Goal: Task Accomplishment & Management: Use online tool/utility

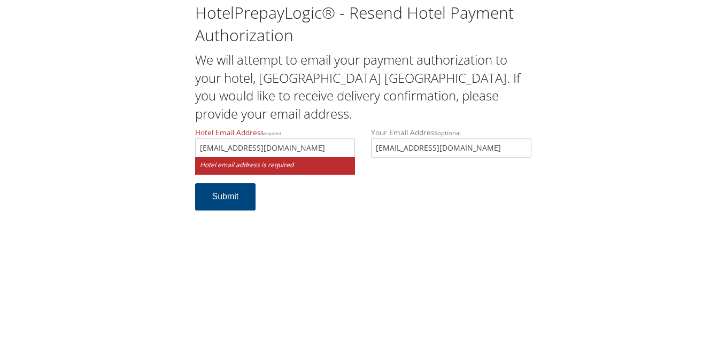
scroll to position [0, 3]
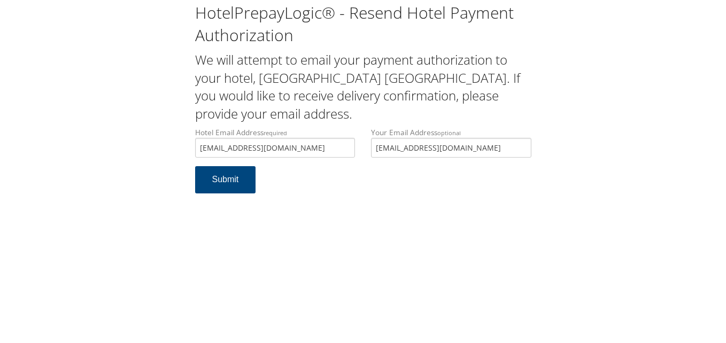
click at [300, 146] on input "sairsielbdnts@middmichiganhospitality.com" at bounding box center [275, 148] width 160 height 20
click at [268, 147] on input "sairsielbdnts@middmichiganhospitality.com" at bounding box center [275, 148] width 160 height 20
click at [284, 150] on input "sairsielbdnts@midmichiganhospitality.com" at bounding box center [275, 148] width 160 height 20
click at [253, 147] on input "sairsielbdnts@midmichiganhospitality.com" at bounding box center [275, 148] width 160 height 20
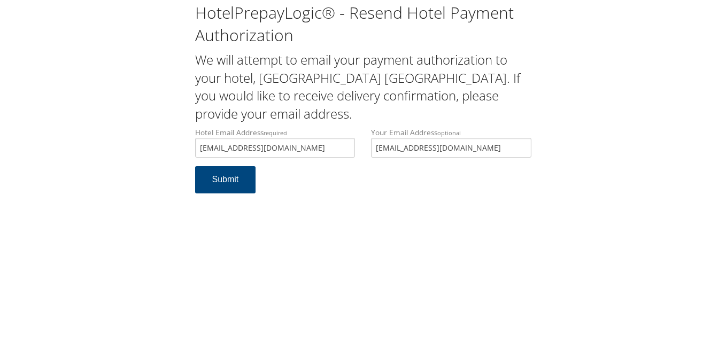
click at [348, 151] on input "sairsielbdnts@midmichiganhospitality.com" at bounding box center [275, 148] width 160 height 20
click at [241, 151] on input "sairsielbdnts@midmichiganhospitality.com" at bounding box center [275, 148] width 160 height 20
click at [243, 178] on button "Submit" at bounding box center [225, 179] width 61 height 27
click at [245, 146] on input "sairsielbdnps@midmichiganhospitality.com" at bounding box center [275, 148] width 160 height 20
type input "sairsielbdnp@midmichiganhospitality.com"
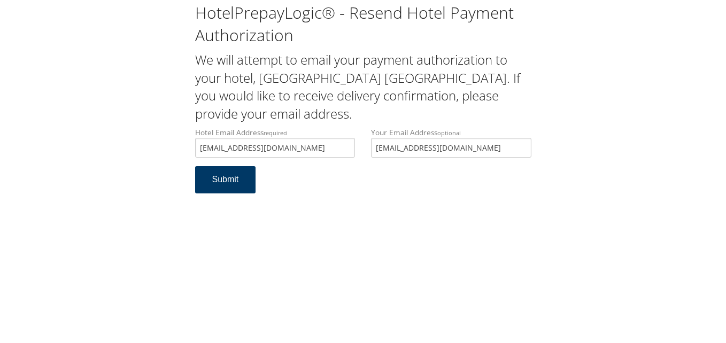
click at [242, 182] on button "Submit" at bounding box center [225, 179] width 61 height 27
drag, startPoint x: 348, startPoint y: 144, endPoint x: 180, endPoint y: 140, distance: 168.3
click at [180, 140] on div "HotelPrepayLogic® - Resend Hotel Payment Authorization We will attempt to email…" at bounding box center [363, 102] width 704 height 204
click at [445, 202] on form "Hotel Email Address required sairsielbdnp@midmichiganhospitality.com Hotel emai…" at bounding box center [363, 165] width 336 height 77
click at [349, 147] on input "sairsielbdnp@midmichiganhospitality.com" at bounding box center [275, 148] width 160 height 20
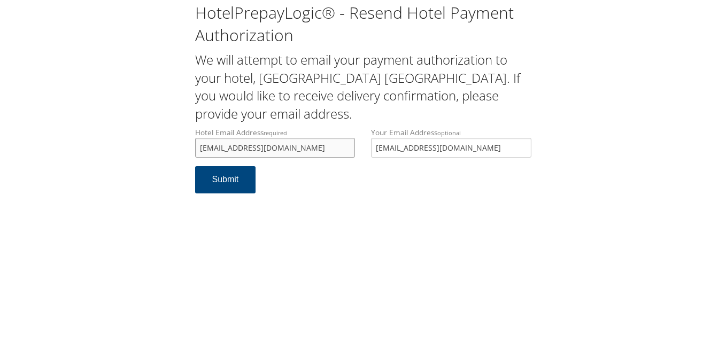
click at [225, 148] on input "sairfielbdnp@midmichiganhospitality.com" at bounding box center [275, 148] width 160 height 20
type input "[EMAIL_ADDRESS][DOMAIN_NAME]"
click at [277, 175] on form "Hotel Email Address required sairfieldnp@midmichiganhospitality.com Hotel email…" at bounding box center [363, 165] width 336 height 77
click at [225, 178] on button "Submit" at bounding box center [225, 179] width 61 height 27
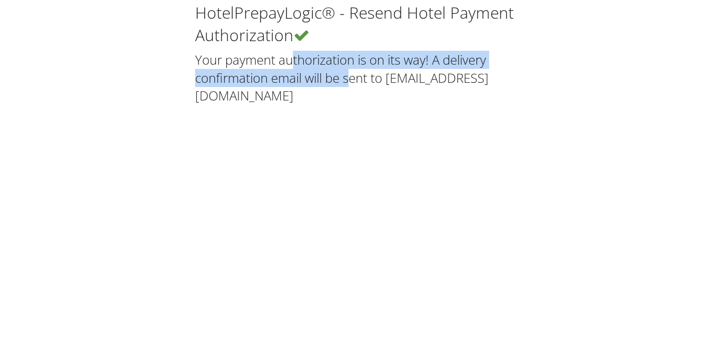
drag, startPoint x: 206, startPoint y: 58, endPoint x: 291, endPoint y: 76, distance: 87.5
click at [291, 76] on h2 "Your payment authorization is on its way! A delivery confirmation email will be…" at bounding box center [363, 78] width 336 height 54
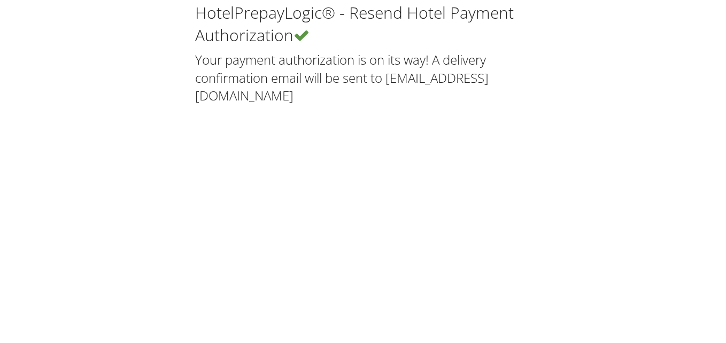
drag, startPoint x: 291, startPoint y: 76, endPoint x: 303, endPoint y: 95, distance: 22.4
click at [303, 95] on h2 "Your payment authorization is on its way! A delivery confirmation email will be…" at bounding box center [363, 78] width 336 height 54
drag, startPoint x: 207, startPoint y: 57, endPoint x: 381, endPoint y: 102, distance: 180.2
click at [381, 102] on div "HotelPrepayLogic® - Resend Hotel Payment Authorization Your payment authorizati…" at bounding box center [363, 53] width 352 height 103
drag, startPoint x: 381, startPoint y: 102, endPoint x: 246, endPoint y: 107, distance: 135.8
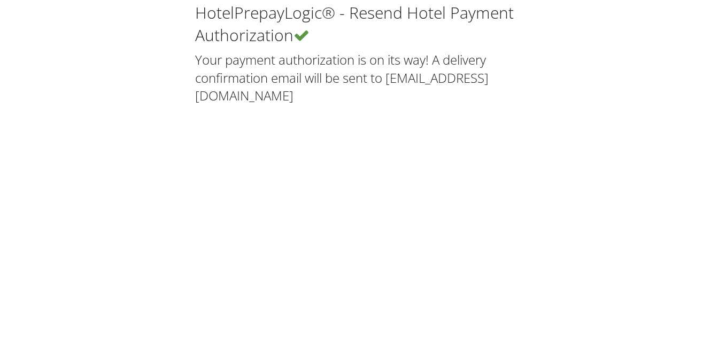
click at [270, 118] on div "HotelPrepayLogic® - Resend Hotel Payment Authorization Your payment authorizati…" at bounding box center [363, 171] width 726 height 343
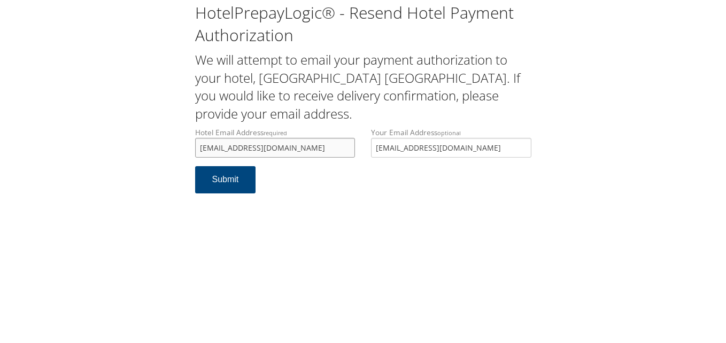
click at [344, 152] on input "[EMAIL_ADDRESS][DOMAIN_NAME]" at bounding box center [275, 148] width 160 height 20
click at [243, 147] on input "[EMAIL_ADDRESS][DOMAIN_NAME]" at bounding box center [275, 148] width 160 height 20
click at [345, 150] on input "[EMAIL_ADDRESS][DOMAIN_NAME]" at bounding box center [275, 148] width 160 height 20
click at [199, 150] on input "[EMAIL_ADDRESS][DOMAIN_NAME]" at bounding box center [275, 148] width 160 height 20
click at [244, 144] on input "[EMAIL_ADDRESS][DOMAIN_NAME]" at bounding box center [275, 148] width 160 height 20
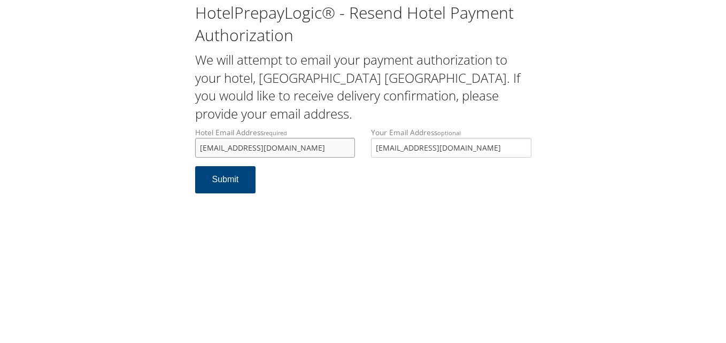
click at [283, 149] on input "sairfieldnp@midmichiganhospitality.com" at bounding box center [275, 148] width 160 height 20
click at [338, 145] on input "sairfieldnp@midmichiganhospitality.com" at bounding box center [275, 148] width 160 height 20
click at [354, 147] on input "sairfieldnp@midmichiganhospitality.com" at bounding box center [275, 148] width 160 height 20
click at [228, 148] on input "sairfieldnp@midmichiganhospitality.com" at bounding box center [275, 148] width 160 height 20
click at [216, 148] on input "sairfieldnp@midmichiganhospitality.com" at bounding box center [275, 148] width 160 height 20
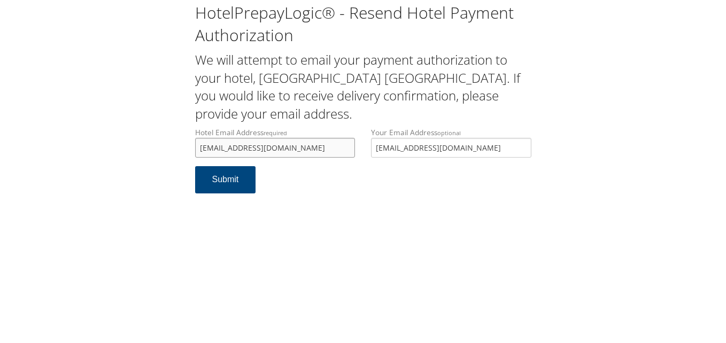
click at [346, 149] on input "sairsieldnp@midmichiganhospitality.com" at bounding box center [275, 148] width 160 height 20
type input "sairsieldnp@midmichiganhospitality.com"
click at [235, 177] on button "Submit" at bounding box center [225, 179] width 61 height 27
drag, startPoint x: 353, startPoint y: 155, endPoint x: 108, endPoint y: 136, distance: 245.4
click at [114, 136] on div "HotelPrepayLogic® - Resend Hotel Payment Authorization We will attempt to email…" at bounding box center [363, 102] width 704 height 204
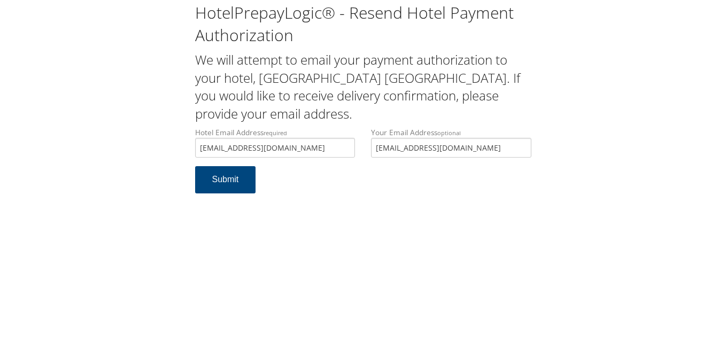
click at [259, 77] on h2 "We will attempt to email your payment authorization to your hotel, Fairfield In…" at bounding box center [363, 87] width 336 height 72
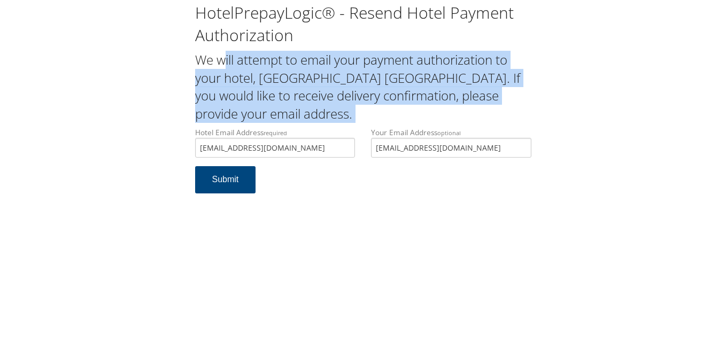
click at [261, 77] on h2 "We will attempt to email your payment authorization to your hotel, Fairfield In…" at bounding box center [363, 87] width 336 height 72
click at [276, 112] on h2 "We will attempt to email your payment authorization to your hotel, Fairfield In…" at bounding box center [363, 87] width 336 height 72
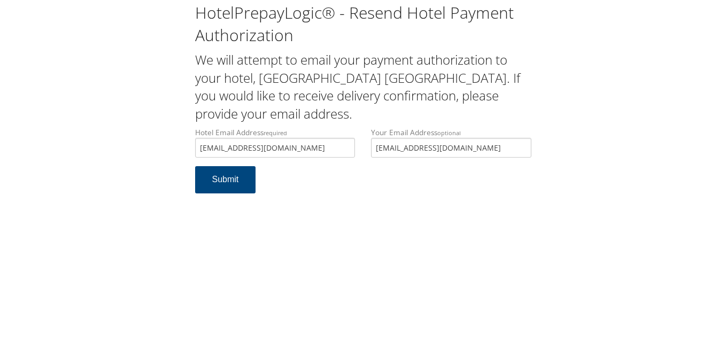
click at [264, 77] on h2 "We will attempt to email your payment authorization to your hotel, Fairfield In…" at bounding box center [363, 87] width 336 height 72
click at [263, 77] on h2 "We will attempt to email your payment authorization to your hotel, Fairfield In…" at bounding box center [363, 87] width 336 height 72
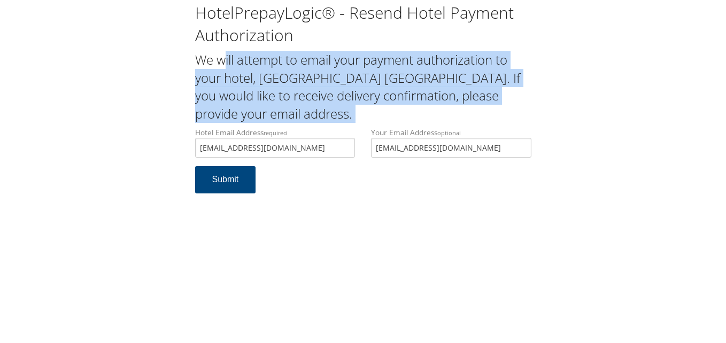
click at [263, 77] on h2 "We will attempt to email your payment authorization to your hotel, Fairfield In…" at bounding box center [363, 87] width 336 height 72
drag, startPoint x: 263, startPoint y: 77, endPoint x: 275, endPoint y: 98, distance: 24.1
click at [275, 108] on h2 "We will attempt to email your payment authorization to your hotel, Fairfield In…" at bounding box center [363, 87] width 336 height 72
click at [274, 76] on h2 "We will attempt to email your payment authorization to your hotel, Fairfield In…" at bounding box center [363, 87] width 336 height 72
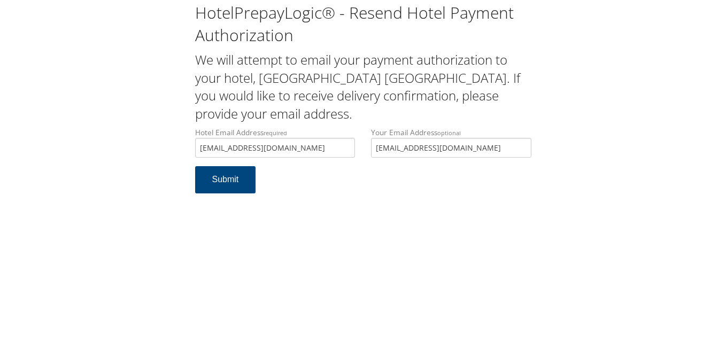
click at [275, 77] on h2 "We will attempt to email your payment authorization to your hotel, Fairfield In…" at bounding box center [363, 87] width 336 height 72
click at [276, 76] on h2 "We will attempt to email your payment authorization to your hotel, Fairfield In…" at bounding box center [363, 87] width 336 height 72
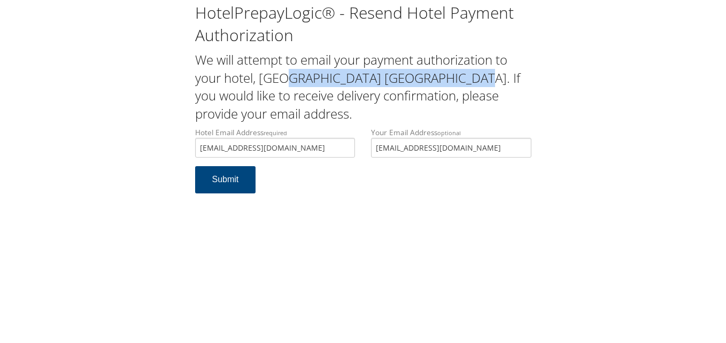
copy h2 "Fairfield Inn N Stes Marriott"
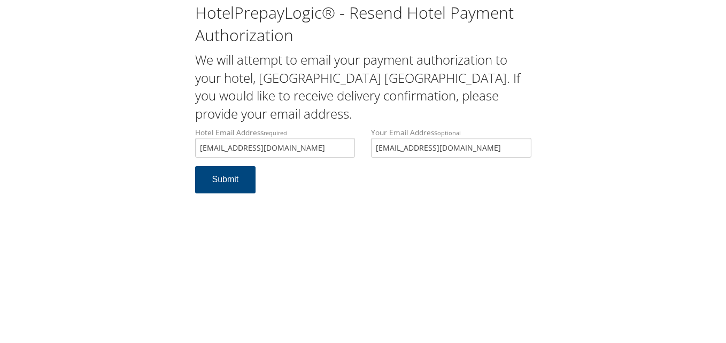
drag, startPoint x: 574, startPoint y: 104, endPoint x: 497, endPoint y: 143, distance: 86.0
click at [574, 104] on div "HotelPrepayLogic® - Resend Hotel Payment Authorization We will attempt to email…" at bounding box center [363, 102] width 704 height 204
drag, startPoint x: 241, startPoint y: 151, endPoint x: 322, endPoint y: 143, distance: 81.7
click at [241, 151] on input "sairsieldnp@midmichiganhospitality.com" at bounding box center [275, 148] width 160 height 20
click at [351, 192] on form "Hotel Email Address required sairsieldnp@midmichiganhospitality.com Hotel email…" at bounding box center [363, 165] width 336 height 77
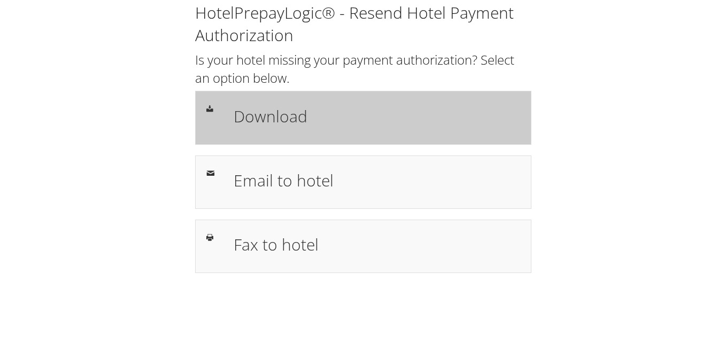
click at [399, 126] on h1 "Download" at bounding box center [376, 116] width 286 height 24
click at [293, 130] on div "Download" at bounding box center [376, 117] width 302 height 31
click at [303, 131] on div "Download" at bounding box center [376, 117] width 302 height 31
click at [398, 114] on h1 "Download" at bounding box center [376, 116] width 286 height 24
click at [250, 113] on h1 "Download" at bounding box center [376, 116] width 286 height 24
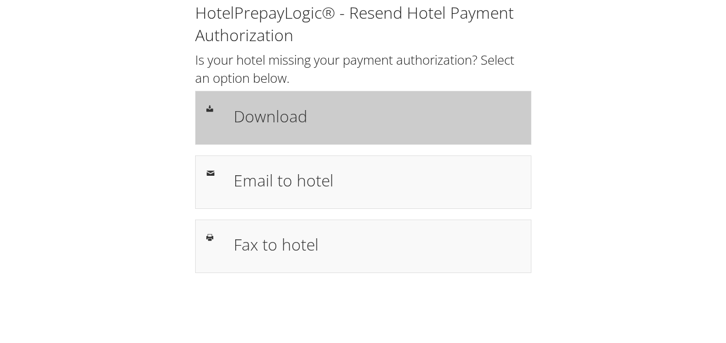
drag, startPoint x: 0, startPoint y: 0, endPoint x: 257, endPoint y: 120, distance: 283.7
click at [257, 120] on h1 "Download" at bounding box center [376, 116] width 286 height 24
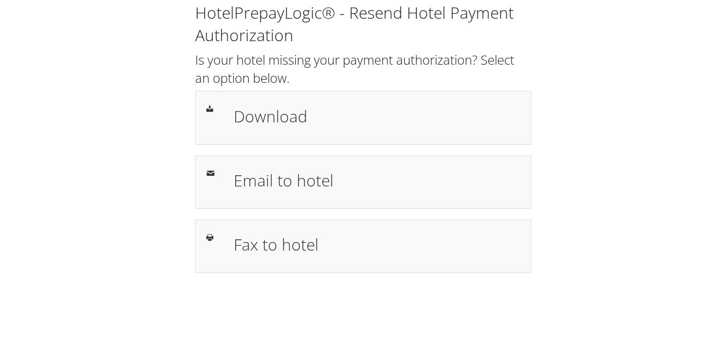
click at [599, 58] on div "HotelPrepayLogic® - Resend Hotel Payment Authorization Is your hotel missing yo…" at bounding box center [363, 142] width 704 height 284
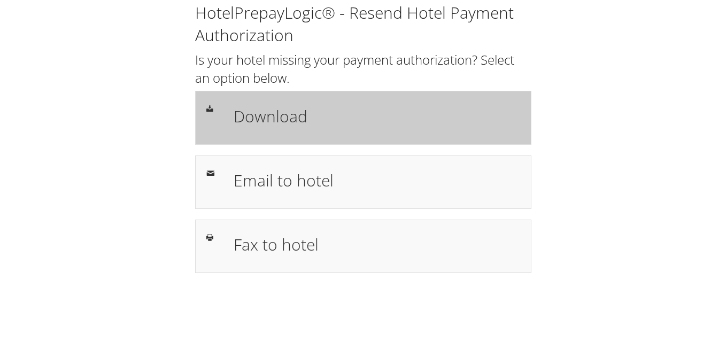
click at [369, 143] on div "Download" at bounding box center [363, 117] width 336 height 53
drag, startPoint x: 0, startPoint y: 0, endPoint x: 321, endPoint y: 132, distance: 347.2
click at [321, 132] on div "Download" at bounding box center [376, 117] width 302 height 31
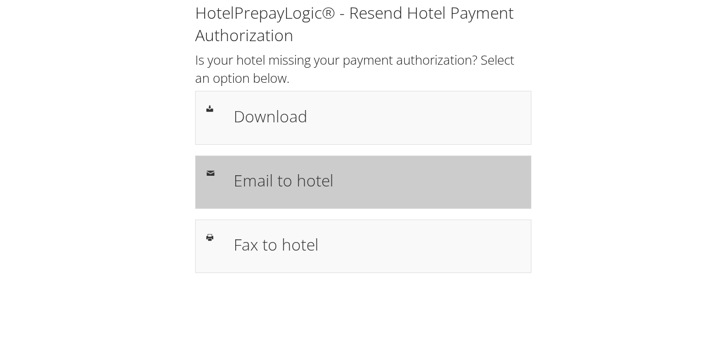
click at [330, 185] on h1 "Email to hotel" at bounding box center [376, 180] width 286 height 24
